Goal: Information Seeking & Learning: Check status

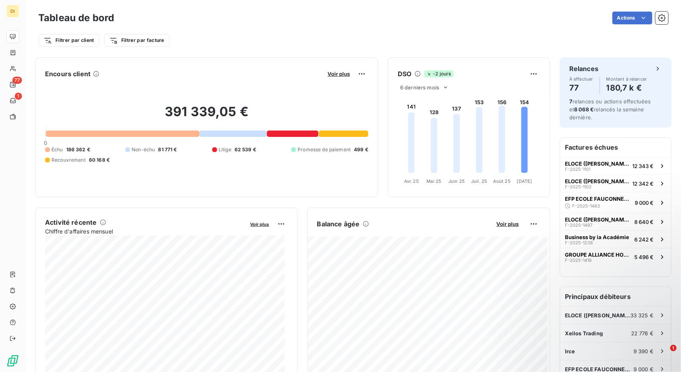
click at [336, 71] on span "Voir plus" at bounding box center [339, 74] width 22 height 6
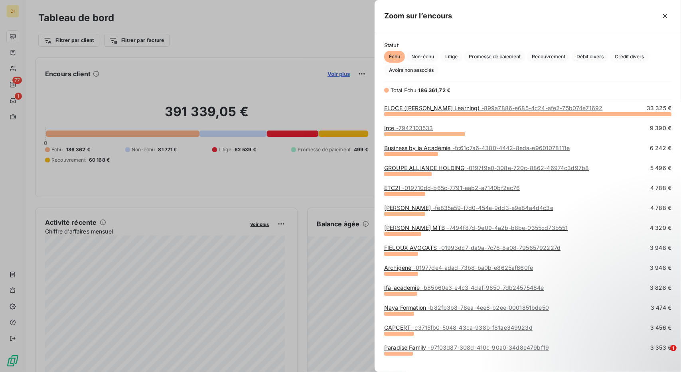
scroll to position [252, 300]
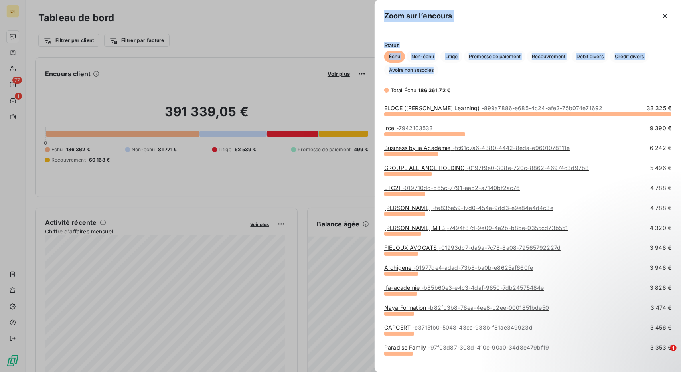
drag, startPoint x: 336, startPoint y: 71, endPoint x: 473, endPoint y: 79, distance: 138.0
click at [473, 372] on div "Zoom sur l’encours Statut Échu Non-échu Litige Promesse de paiement Recouvremen…" at bounding box center [340, 372] width 681 height 0
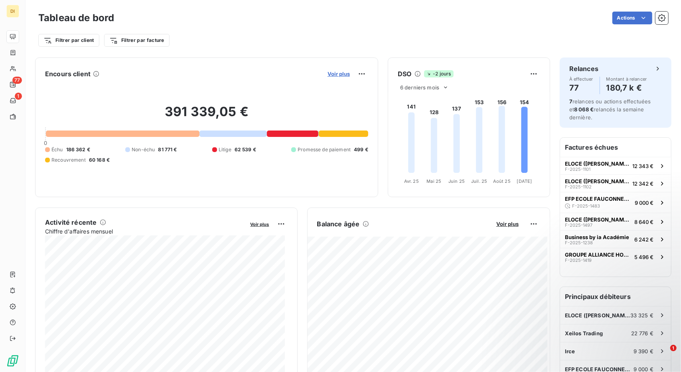
click at [328, 73] on span "Voir plus" at bounding box center [339, 74] width 22 height 6
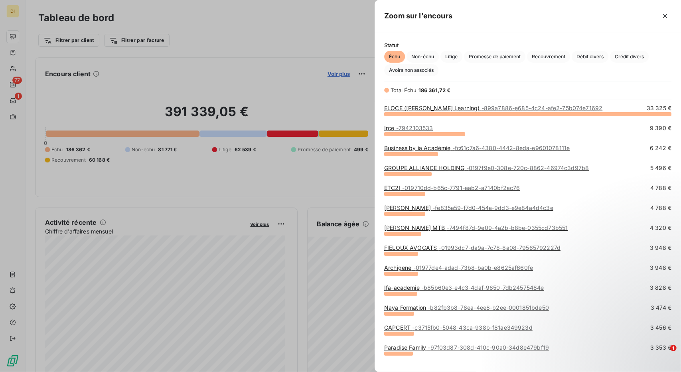
scroll to position [366, 300]
click at [541, 57] on span "Recouvrement" at bounding box center [548, 57] width 43 height 12
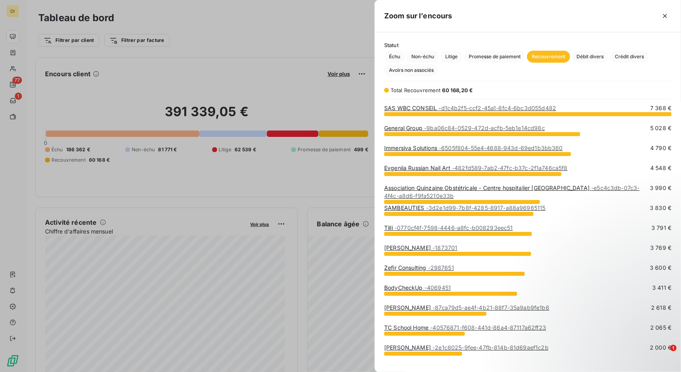
scroll to position [252, 300]
click at [454, 55] on span "Litige" at bounding box center [452, 57] width 22 height 12
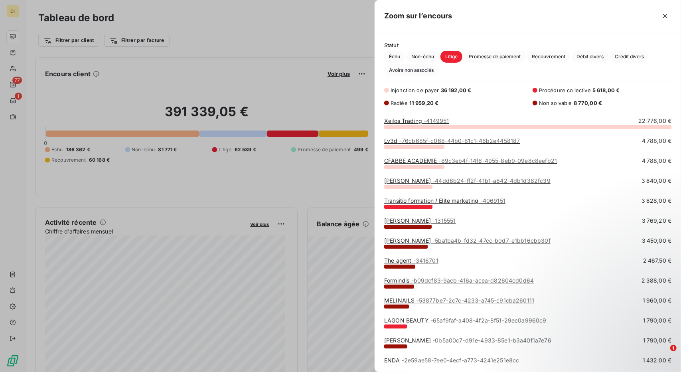
scroll to position [239, 300]
click at [498, 58] on span "Promesse de paiement" at bounding box center [494, 57] width 61 height 12
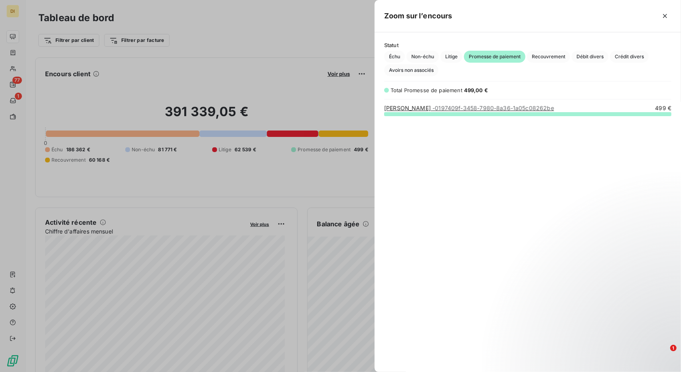
scroll to position [252, 300]
click at [541, 55] on span "Recouvrement" at bounding box center [548, 57] width 43 height 12
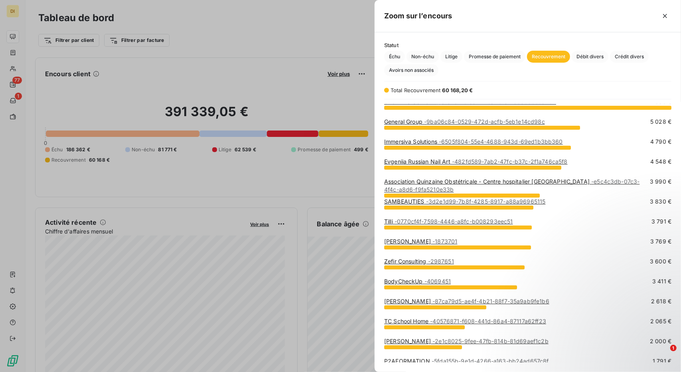
scroll to position [0, 0]
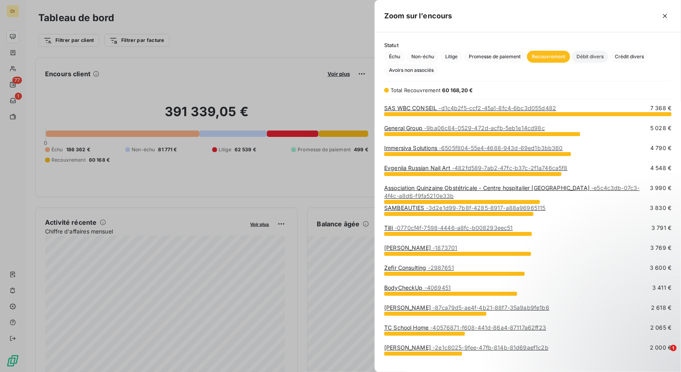
click at [601, 55] on span "Débit divers" at bounding box center [590, 57] width 37 height 12
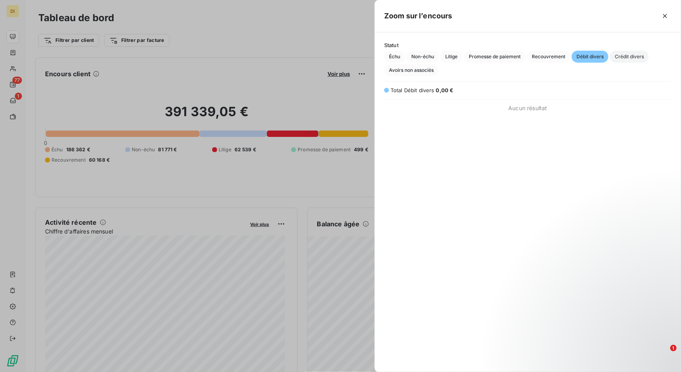
click at [624, 62] on span "Crédit divers" at bounding box center [629, 57] width 39 height 12
click at [421, 71] on span "Avoirs non associés" at bounding box center [411, 70] width 54 height 12
click at [393, 52] on span "Échu" at bounding box center [394, 57] width 21 height 12
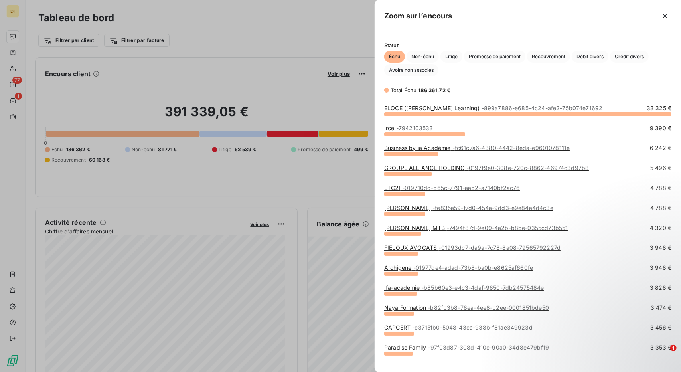
scroll to position [252, 300]
click at [310, 87] on div at bounding box center [340, 186] width 681 height 372
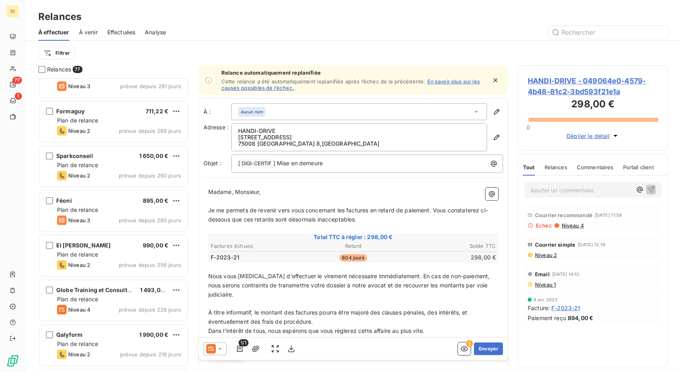
scroll to position [335, 0]
click at [348, 257] on span "804 jours" at bounding box center [353, 257] width 27 height 7
click at [341, 279] on p "Nous vous [MEDICAL_DATA] d'effectuer le virement nécessaire immédiatement. En c…" at bounding box center [353, 286] width 291 height 28
click at [310, 291] on p "Nous vous [MEDICAL_DATA] d'effectuer le virement nécessaire immédiatement. En c…" at bounding box center [353, 286] width 291 height 28
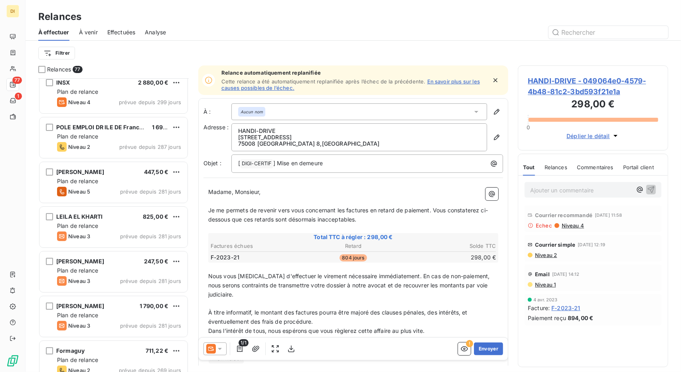
scroll to position [0, 0]
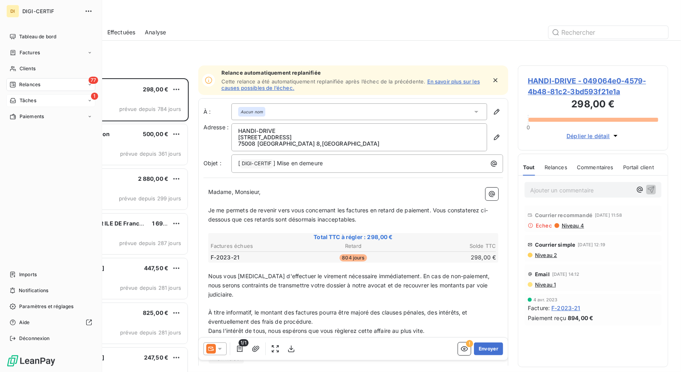
click at [21, 100] on span "Tâches" at bounding box center [28, 100] width 17 height 7
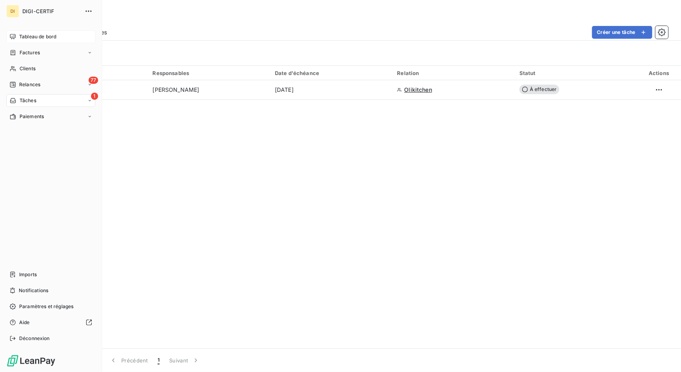
click at [42, 35] on span "Tableau de bord" at bounding box center [37, 36] width 37 height 7
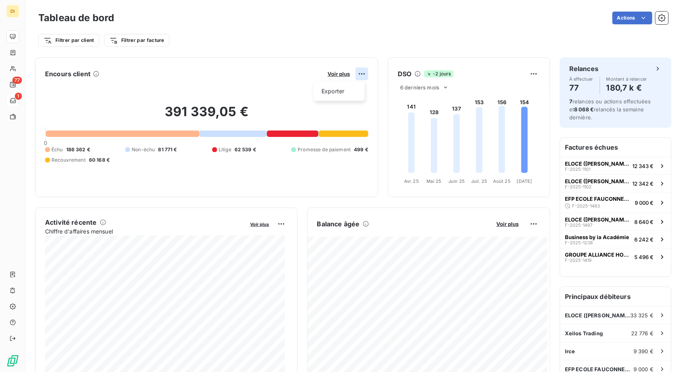
click at [360, 73] on html "DI 77 1 Tableau de bord Actions Filtrer par client Filtrer par facture Encours …" at bounding box center [340, 186] width 681 height 372
click at [340, 71] on html "DI 77 1 Tableau de bord Actions Filtrer par client Filtrer par facture Encours …" at bounding box center [340, 186] width 681 height 372
click at [339, 72] on span "Voir plus" at bounding box center [339, 74] width 22 height 6
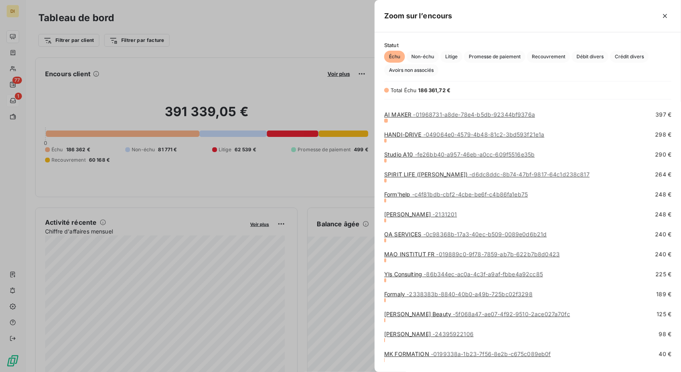
scroll to position [1587, 0]
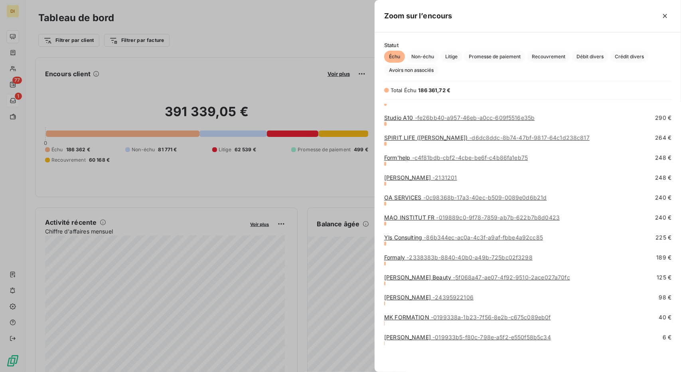
click at [300, 82] on div at bounding box center [340, 186] width 681 height 372
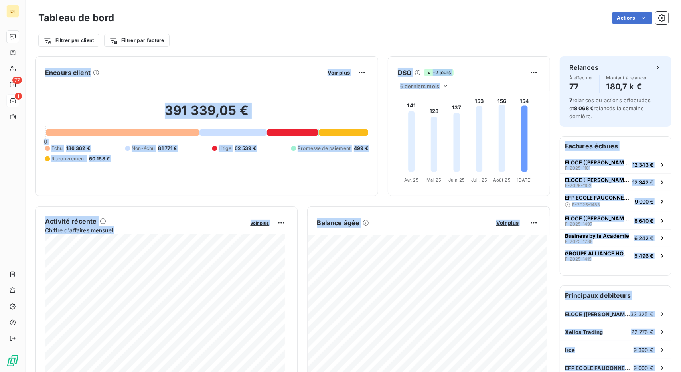
scroll to position [0, 0]
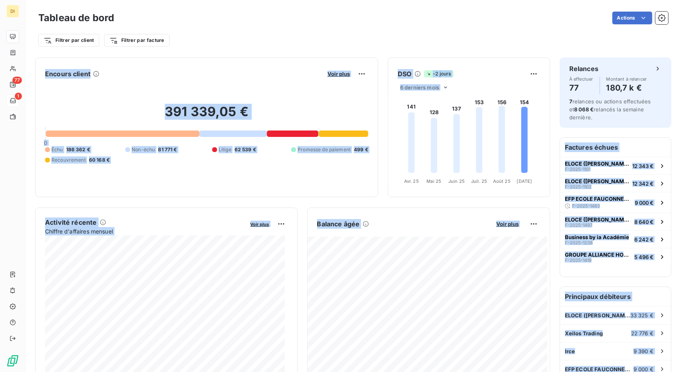
drag, startPoint x: 582, startPoint y: 60, endPoint x: 565, endPoint y: -12, distance: 73.9
click at [565, 0] on html "DI 77 1 Tableau de bord Actions Filtrer par client Filtrer par facture Encours …" at bounding box center [340, 186] width 681 height 372
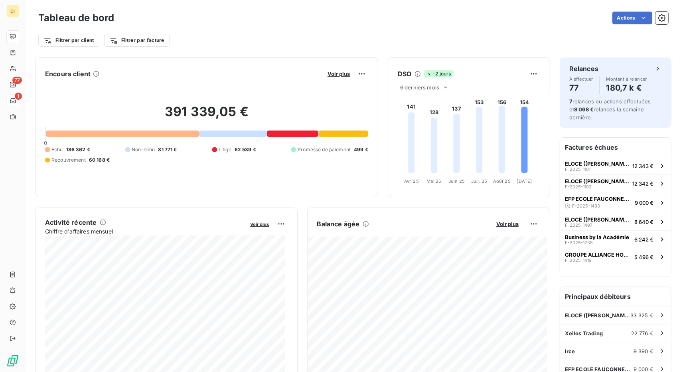
click at [507, 16] on div "Actions" at bounding box center [396, 18] width 545 height 13
